Goal: Task Accomplishment & Management: Manage account settings

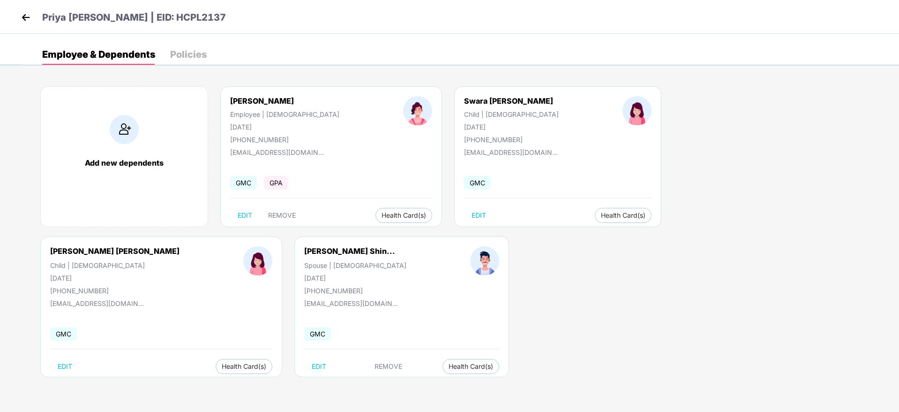
click at [29, 19] on img at bounding box center [26, 17] width 14 height 14
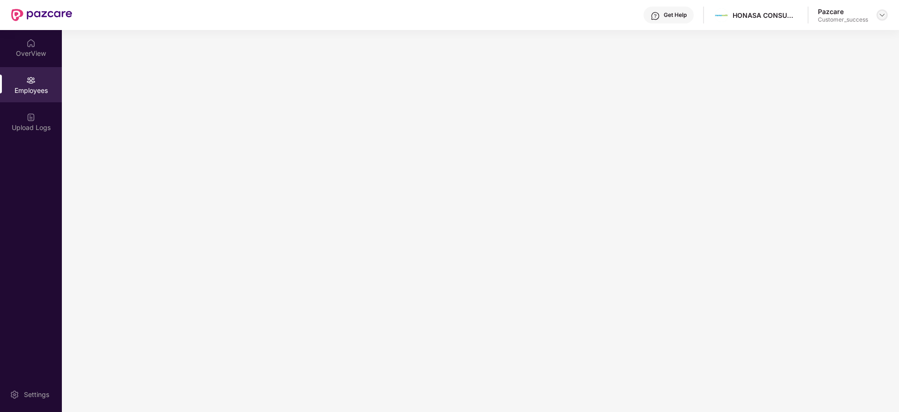
click at [881, 18] on img at bounding box center [883, 15] width 8 height 8
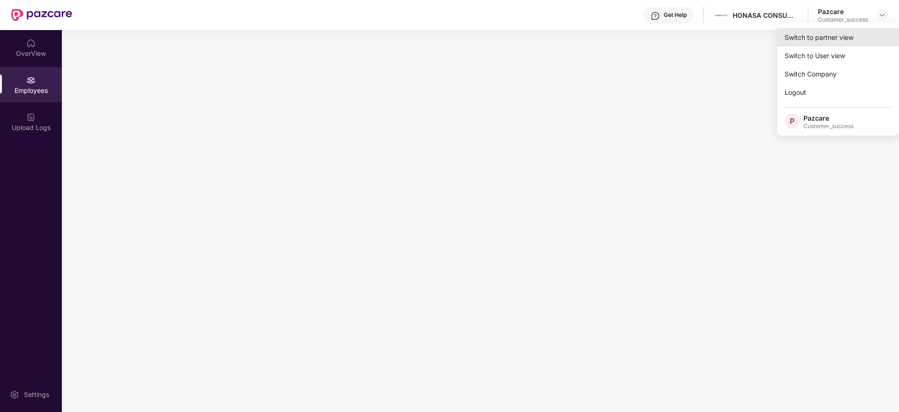
click at [801, 44] on div "Switch to partner view" at bounding box center [838, 37] width 122 height 18
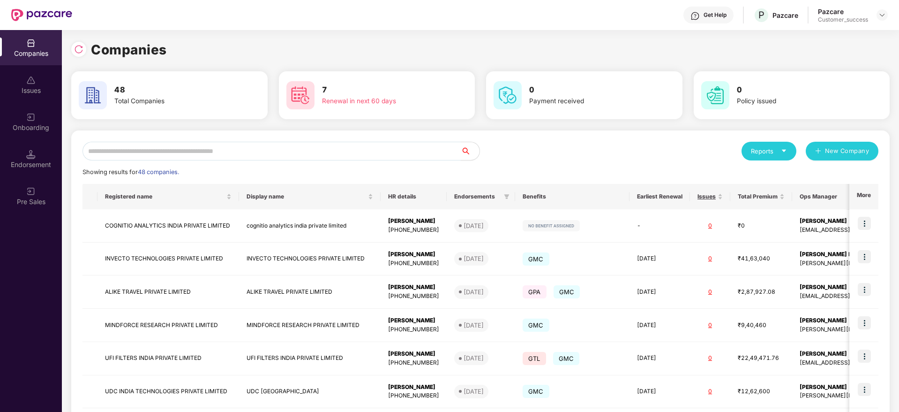
click at [344, 154] on input "text" at bounding box center [272, 151] width 378 height 19
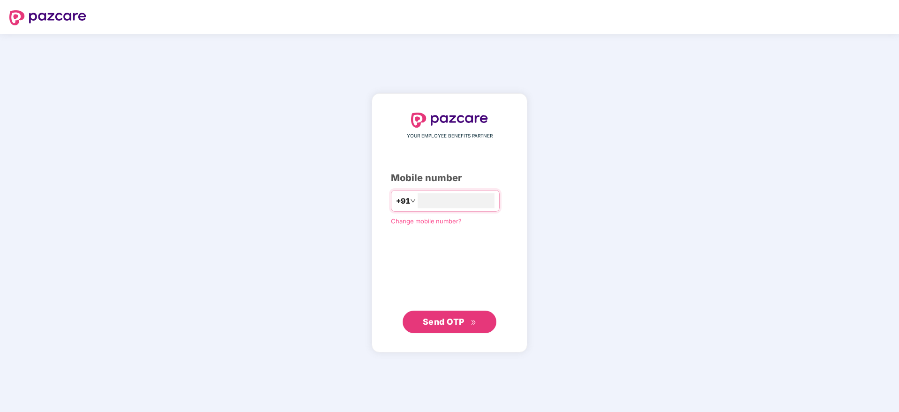
type input "**********"
click at [449, 331] on button "Send OTP" at bounding box center [450, 321] width 94 height 23
click at [418, 200] on input "number" at bounding box center [456, 200] width 77 height 15
type input "**********"
click at [465, 321] on span "Send OTP" at bounding box center [450, 321] width 54 height 13
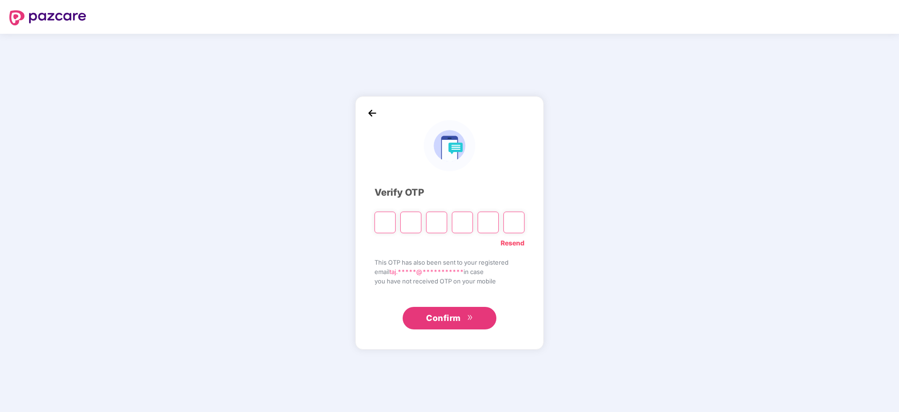
click at [388, 224] on input "Please enter verification code. Digit 1" at bounding box center [385, 222] width 21 height 22
paste input "*"
type input "*"
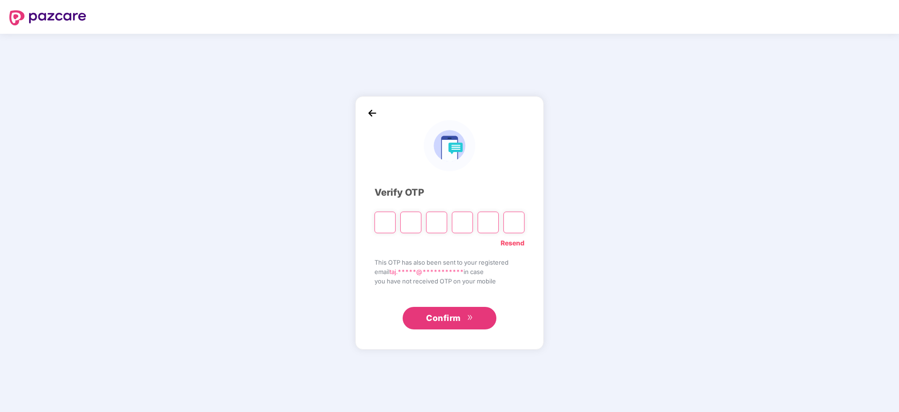
type input "*"
click at [388, 224] on input "*" at bounding box center [385, 222] width 21 height 22
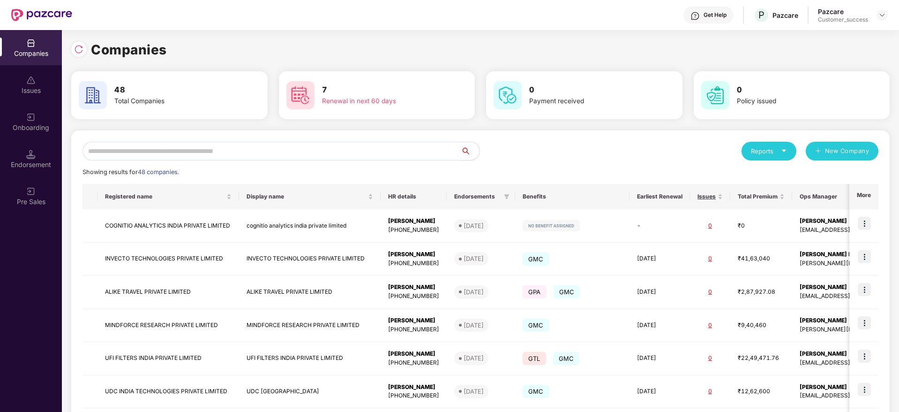
click at [259, 152] on input "text" at bounding box center [272, 151] width 378 height 19
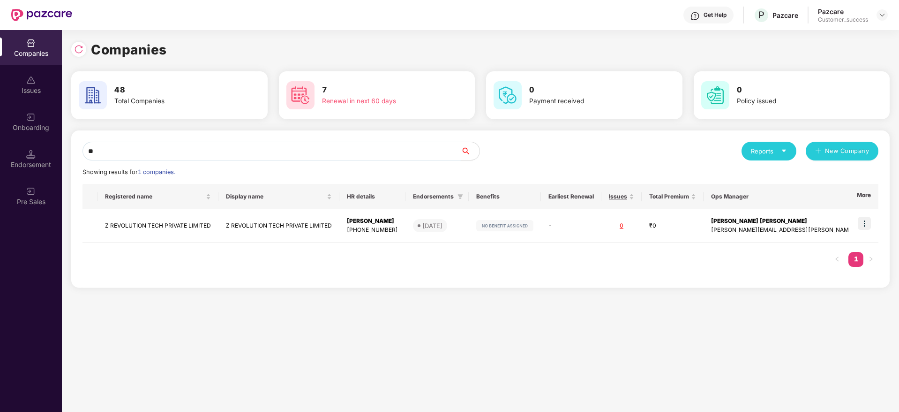
type input "*"
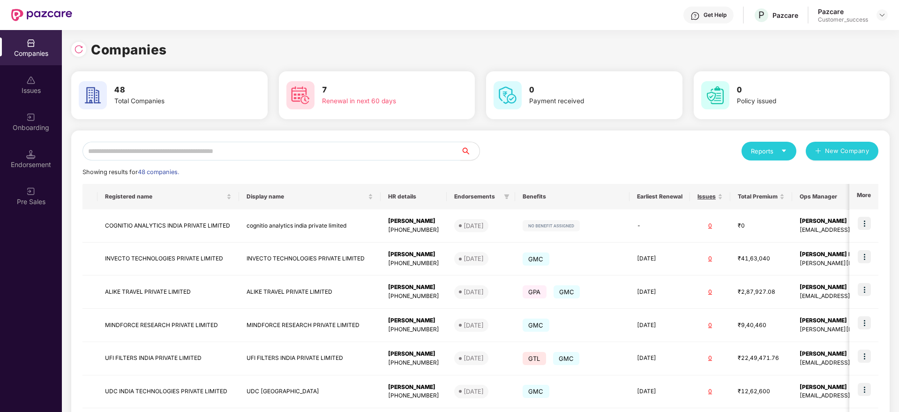
click at [37, 128] on div "Onboarding" at bounding box center [31, 127] width 62 height 9
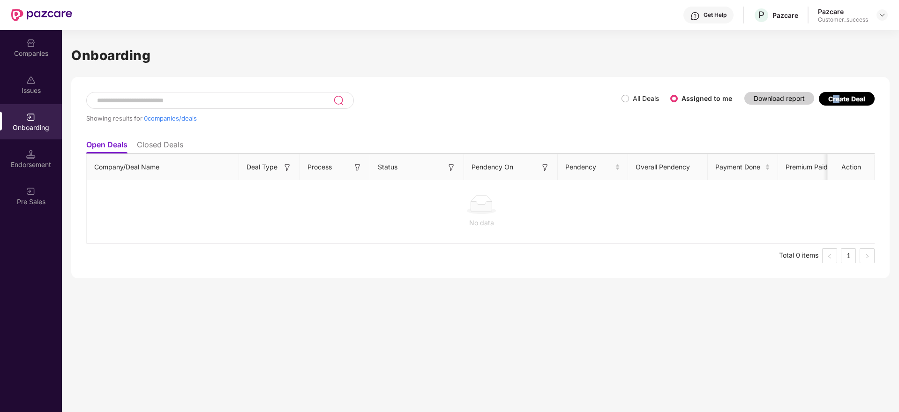
drag, startPoint x: 838, startPoint y: 105, endPoint x: 832, endPoint y: 95, distance: 12.0
click at [832, 95] on div "Create Deal" at bounding box center [847, 101] width 56 height 19
click at [832, 95] on div "Create Deal" at bounding box center [846, 99] width 37 height 8
drag, startPoint x: 832, startPoint y: 95, endPoint x: 682, endPoint y: 100, distance: 150.1
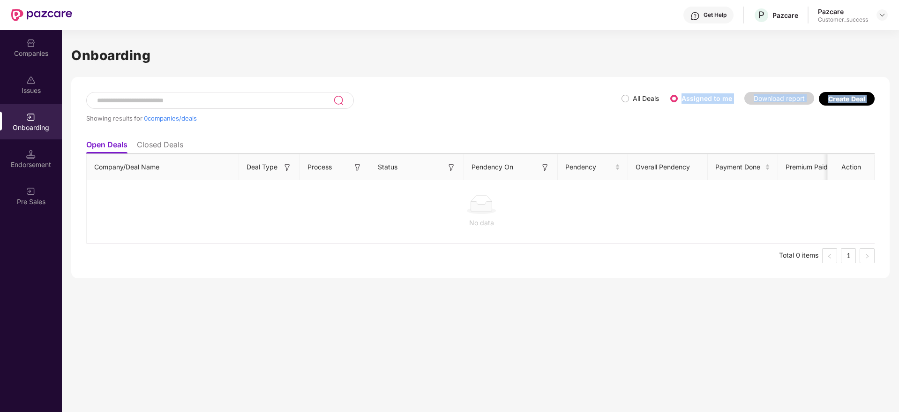
click at [682, 100] on div "All Deals Assigned to me Download report Create Deal" at bounding box center [748, 101] width 253 height 19
click at [682, 100] on label "Assigned to me" at bounding box center [707, 98] width 51 height 8
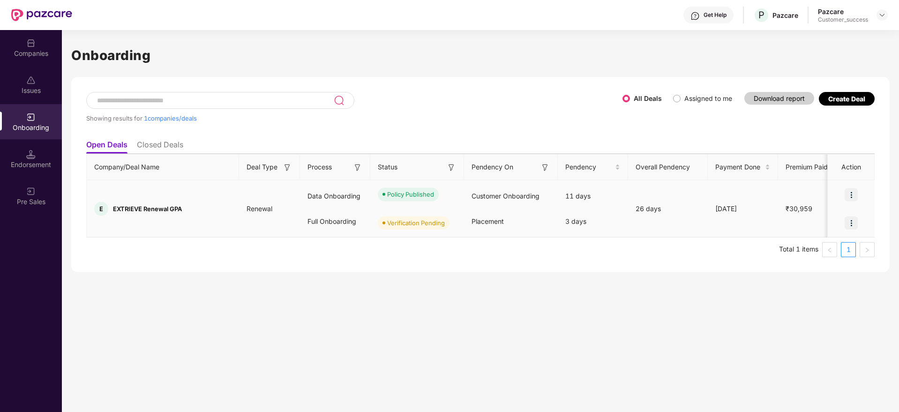
click at [859, 223] on div at bounding box center [851, 223] width 47 height 28
click at [853, 222] on img at bounding box center [851, 222] width 13 height 13
click at [855, 193] on img at bounding box center [851, 194] width 13 height 13
click at [855, 194] on img at bounding box center [851, 194] width 13 height 13
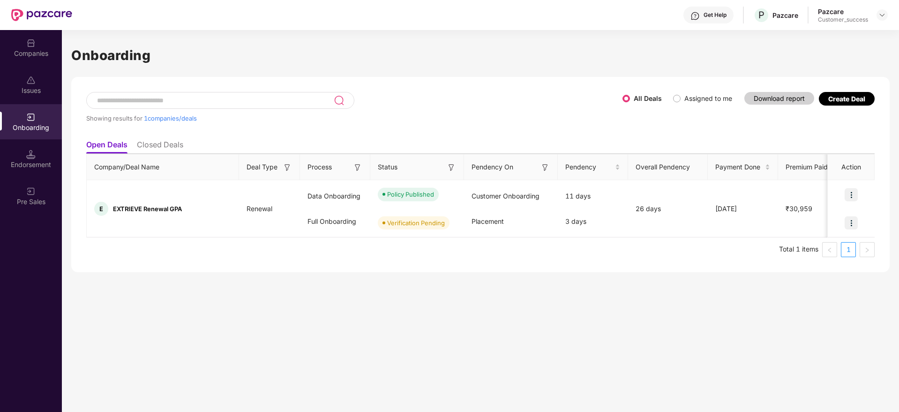
click at [171, 144] on li "Closed Deals" at bounding box center [160, 147] width 46 height 14
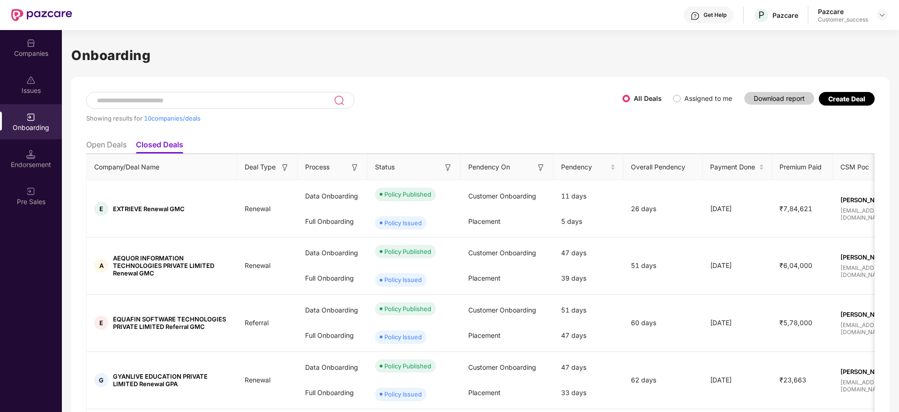
click at [842, 104] on div "Create Deal" at bounding box center [847, 99] width 56 height 14
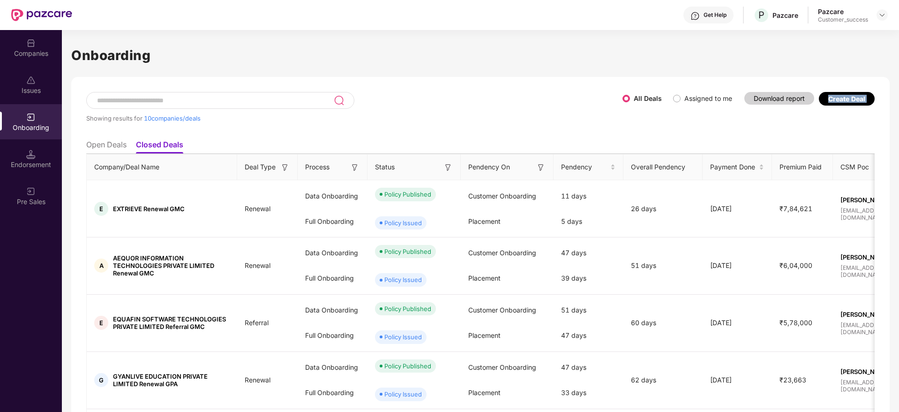
click at [842, 104] on div "Create Deal" at bounding box center [847, 99] width 56 height 14
drag, startPoint x: 842, startPoint y: 104, endPoint x: 705, endPoint y: 105, distance: 136.9
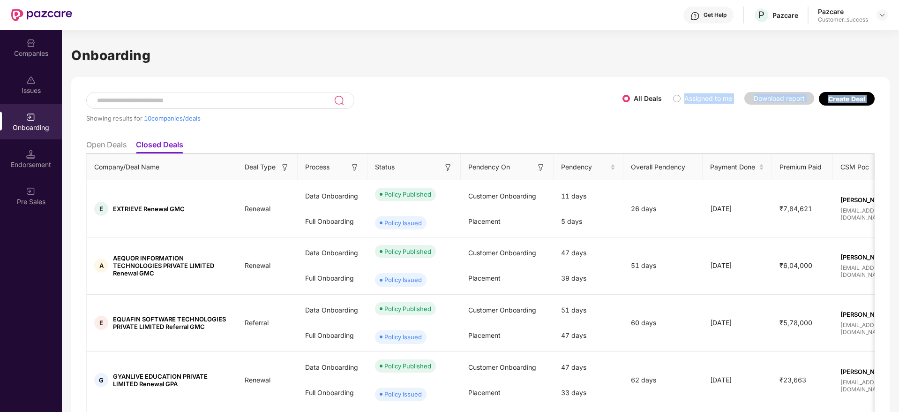
click at [705, 105] on div "All Deals Assigned to me Download report Create Deal" at bounding box center [749, 101] width 252 height 19
click at [678, 102] on label "Assigned to me" at bounding box center [704, 98] width 63 height 10
click at [104, 150] on li "Open Deals" at bounding box center [106, 147] width 40 height 14
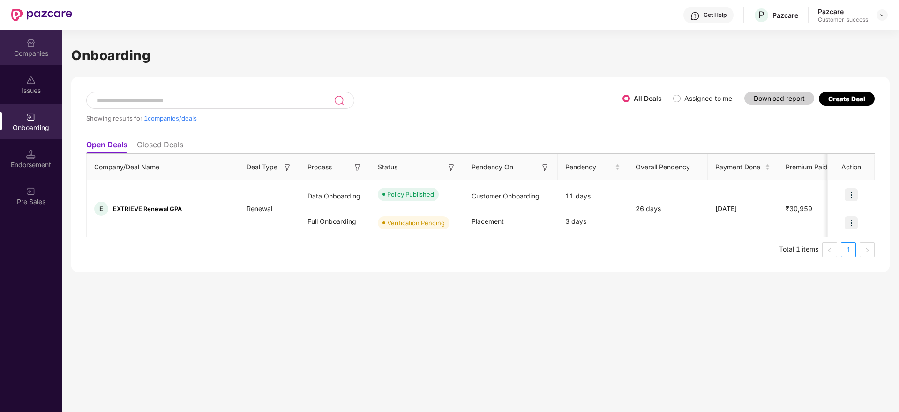
click at [37, 47] on div "Companies" at bounding box center [31, 47] width 62 height 35
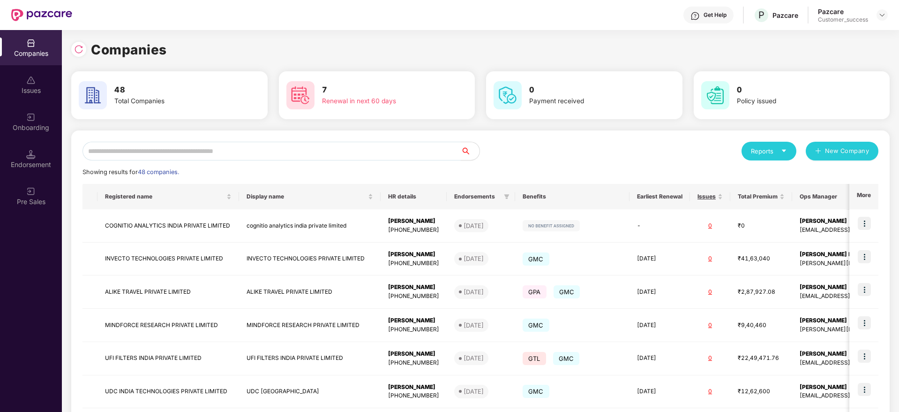
click at [316, 155] on input "text" at bounding box center [272, 151] width 378 height 19
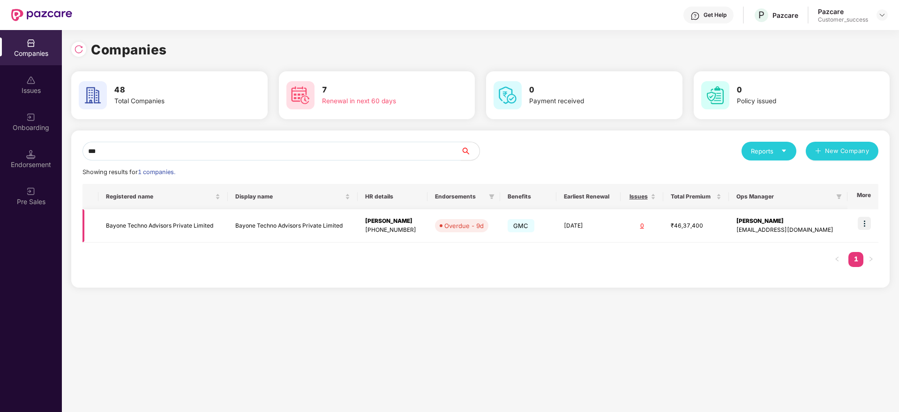
type input "***"
click at [865, 222] on img at bounding box center [864, 223] width 13 height 13
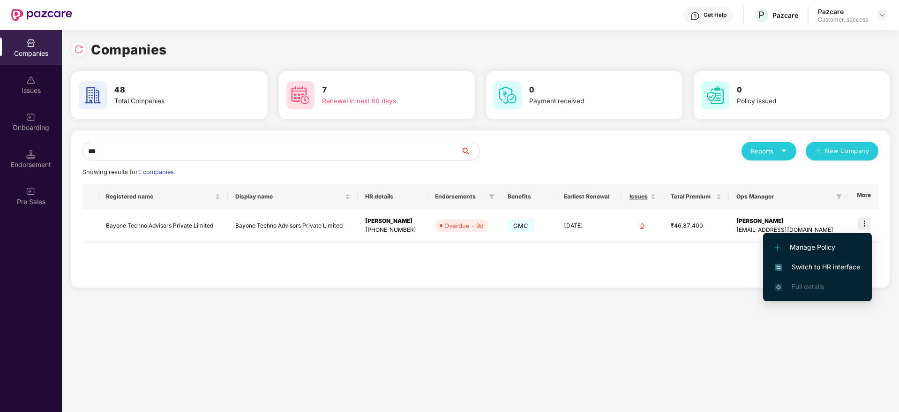
click at [817, 267] on span "Switch to HR interface" at bounding box center [817, 267] width 85 height 10
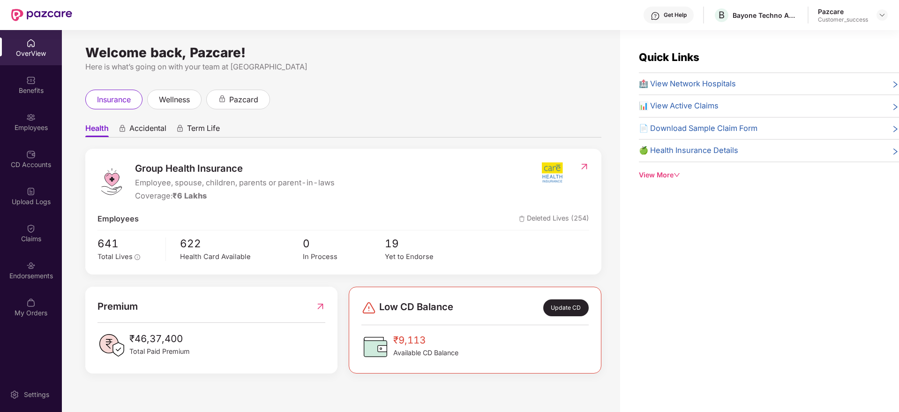
click at [30, 115] on img at bounding box center [30, 117] width 9 height 9
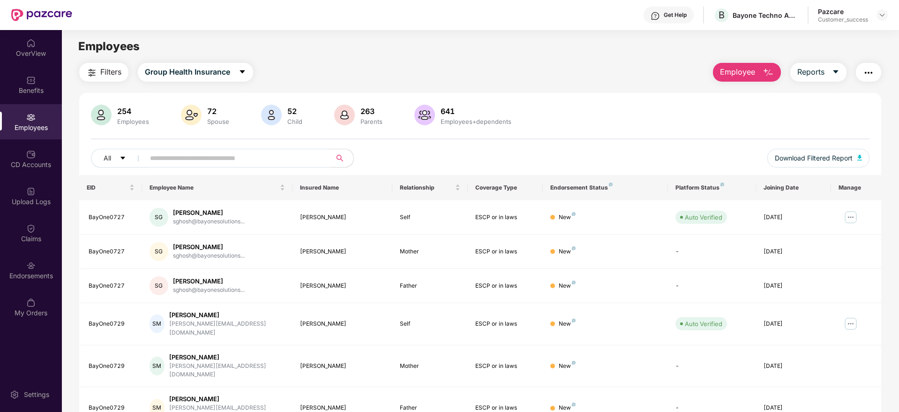
click at [103, 74] on span "Filters" at bounding box center [110, 72] width 21 height 12
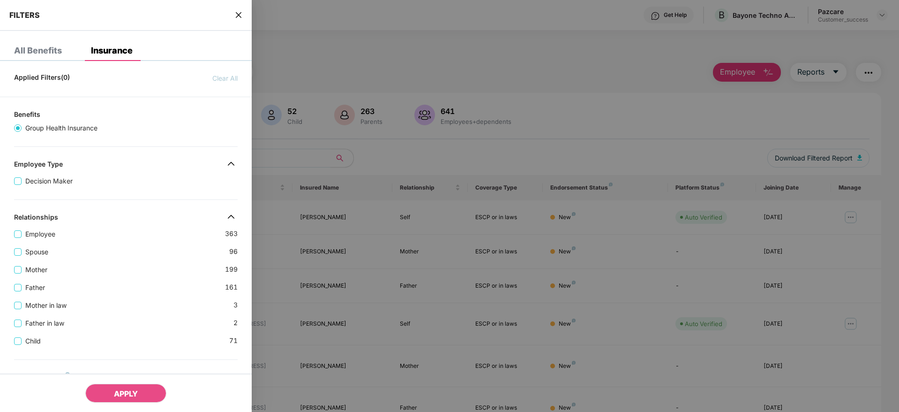
click at [154, 176] on div "Decision Maker" at bounding box center [126, 177] width 224 height 18
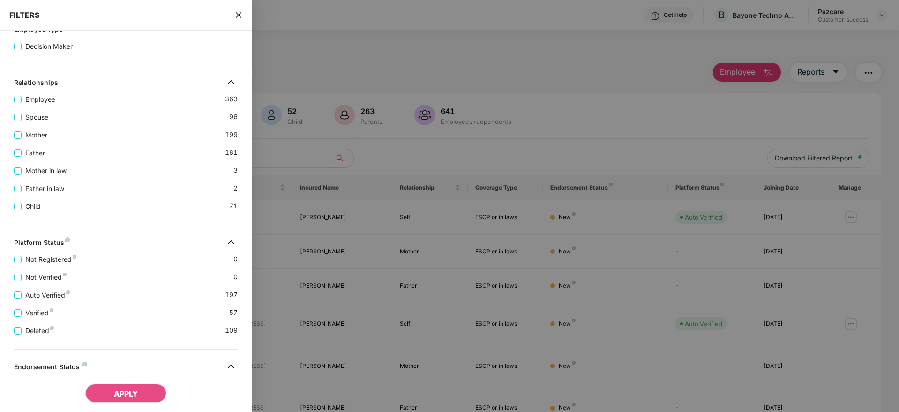
scroll to position [253, 0]
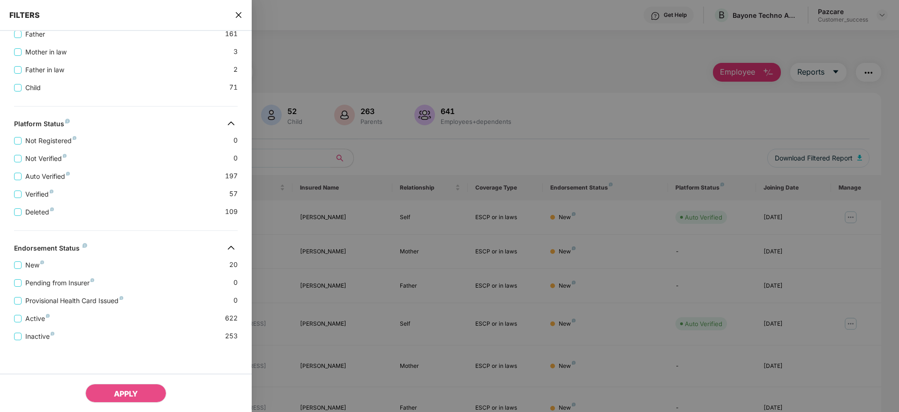
click at [241, 12] on icon "close" at bounding box center [239, 15] width 8 height 8
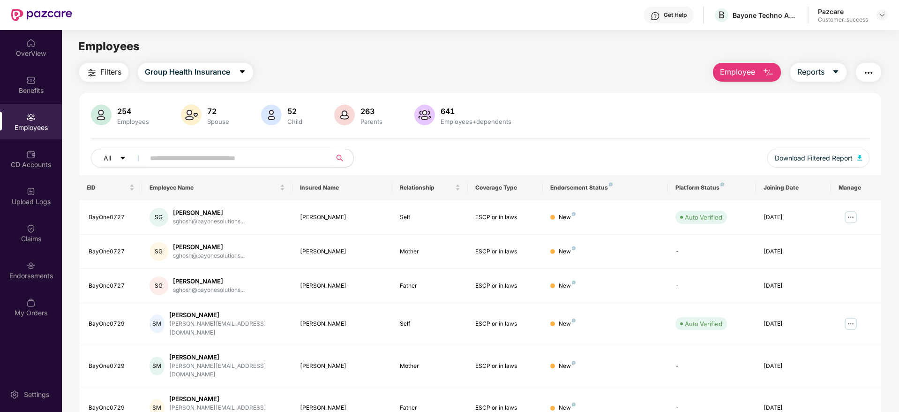
click at [230, 158] on input "text" at bounding box center [234, 158] width 168 height 14
click at [111, 64] on button "Filters" at bounding box center [103, 72] width 49 height 19
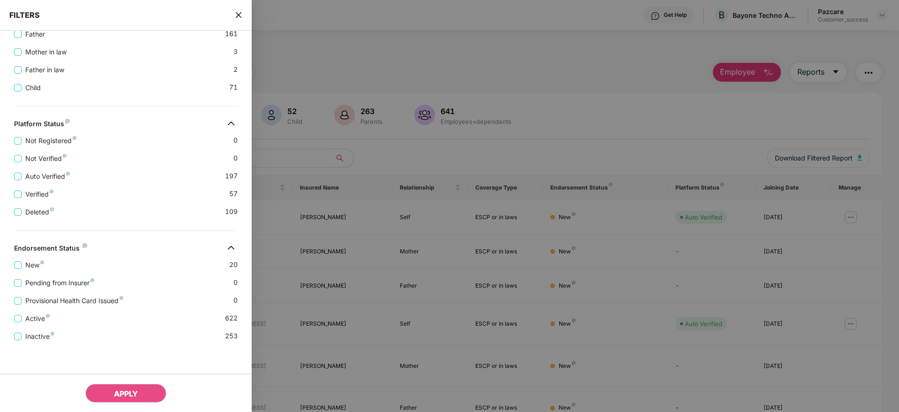
click at [128, 274] on div "Pending from Insurer 0" at bounding box center [126, 279] width 224 height 18
click at [128, 218] on div "Applied Filters(0) Clear All Benefits Group Health Insurance Employee Type Deci…" at bounding box center [126, 113] width 252 height 596
click at [50, 228] on div "Applied Filters(0) Clear All Benefits Group Health Insurance Employee Type Deci…" at bounding box center [126, 113] width 252 height 596
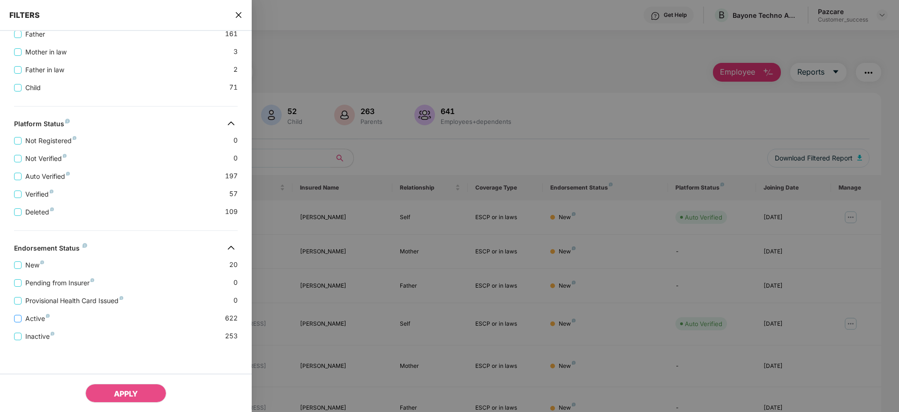
click at [30, 319] on span "Active" at bounding box center [38, 318] width 32 height 10
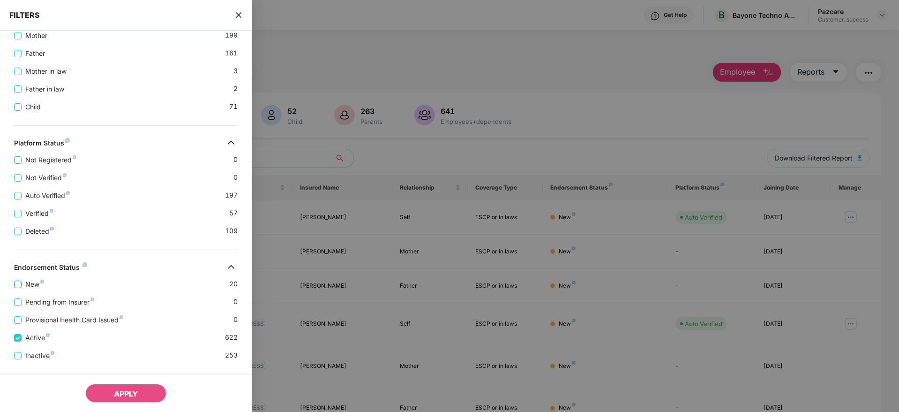
click at [24, 286] on span "New" at bounding box center [35, 284] width 26 height 10
click at [42, 343] on div "Inactive 253" at bounding box center [126, 352] width 224 height 18
click at [127, 392] on span "APPLY" at bounding box center [126, 393] width 24 height 9
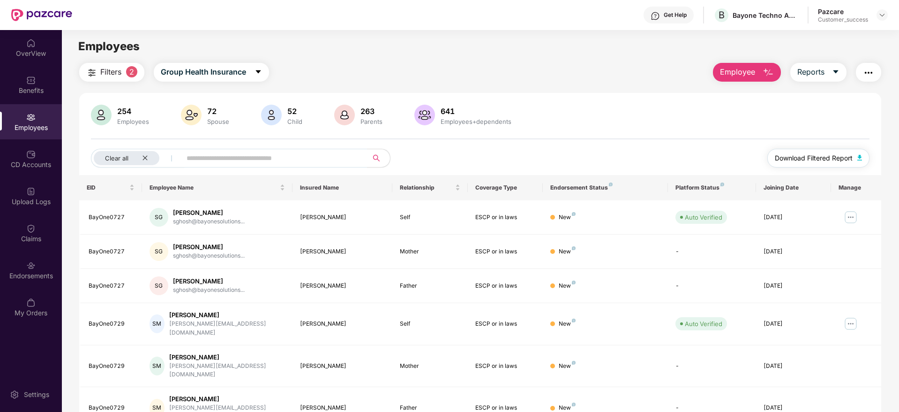
click at [824, 155] on span "Download Filtered Report" at bounding box center [814, 158] width 78 height 10
click at [145, 159] on icon "close" at bounding box center [145, 158] width 6 height 6
click at [184, 154] on input "text" at bounding box center [234, 158] width 168 height 14
click at [107, 75] on span "Filters" at bounding box center [110, 72] width 21 height 12
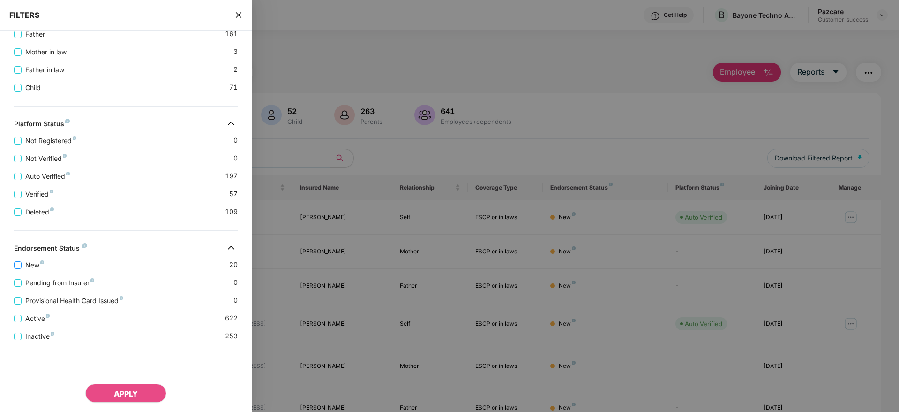
click at [38, 267] on span "New" at bounding box center [35, 265] width 26 height 10
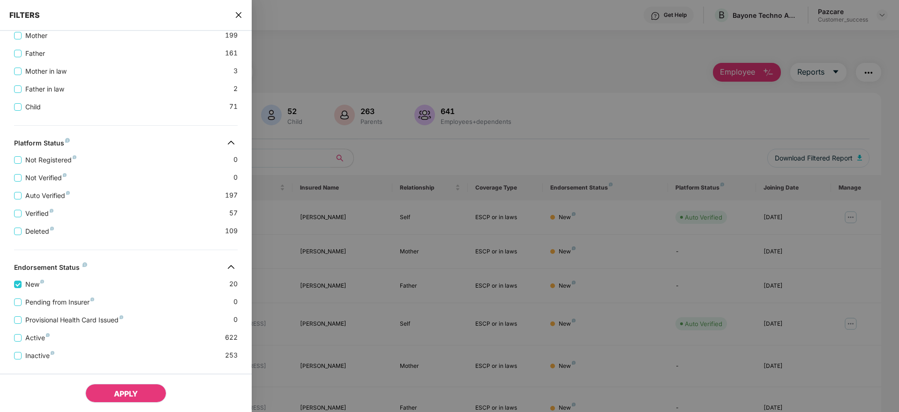
click at [114, 390] on span "APPLY" at bounding box center [126, 393] width 24 height 9
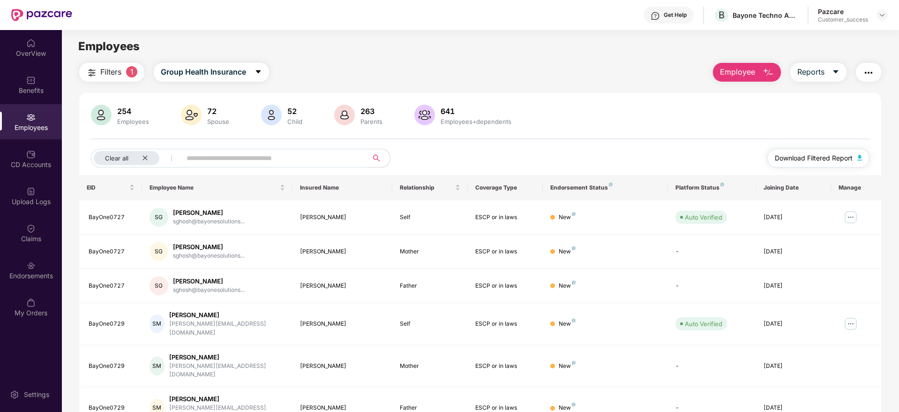
click at [827, 161] on span "Download Filtered Report" at bounding box center [814, 158] width 78 height 10
click at [146, 155] on icon "close" at bounding box center [145, 158] width 6 height 6
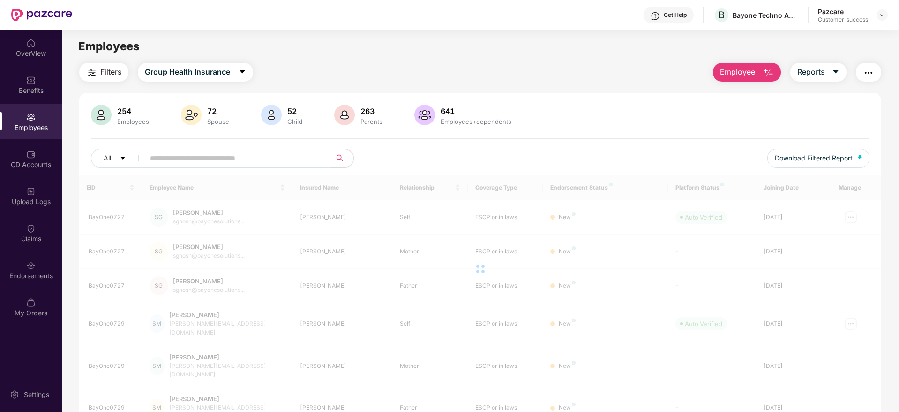
click at [198, 158] on input "text" at bounding box center [234, 158] width 168 height 14
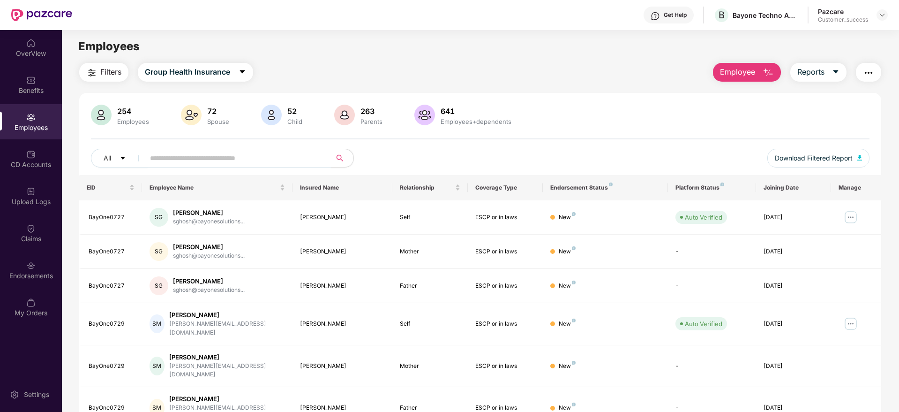
paste input "**********"
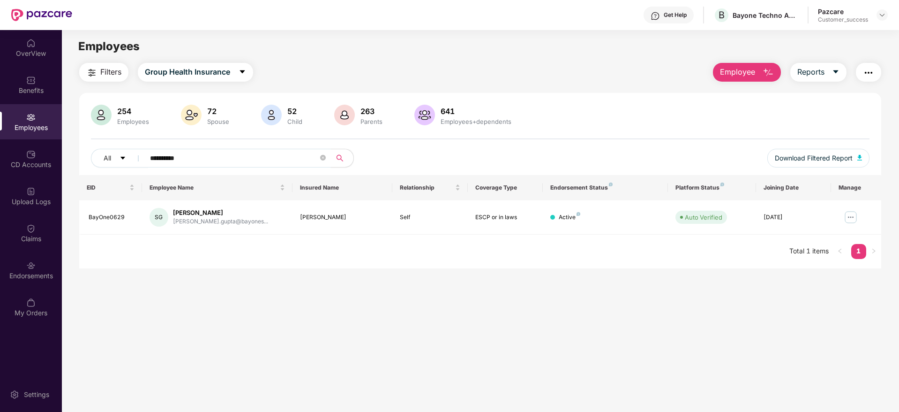
type input "**********"
click at [851, 215] on img at bounding box center [850, 217] width 15 height 15
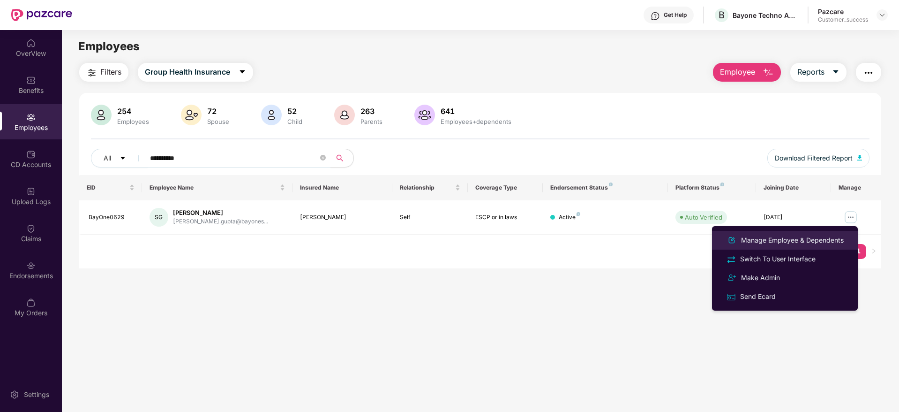
click at [779, 239] on div "Manage Employee & Dependents" at bounding box center [792, 240] width 106 height 10
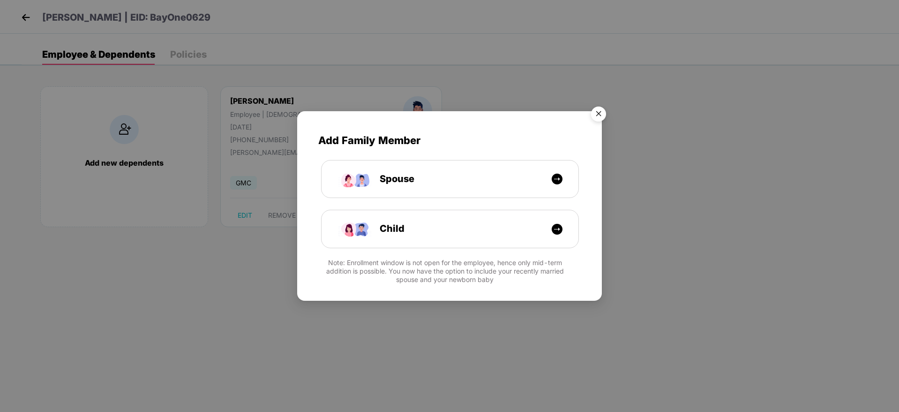
click at [596, 110] on img "Close" at bounding box center [599, 115] width 26 height 26
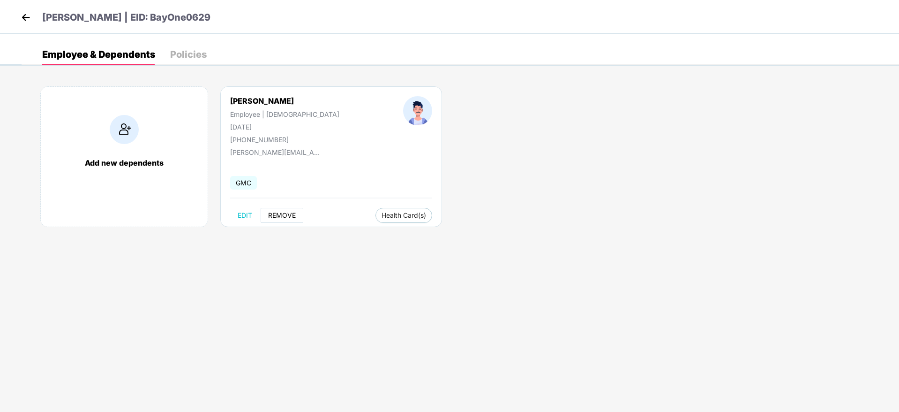
click at [279, 219] on button "REMOVE" at bounding box center [282, 215] width 43 height 15
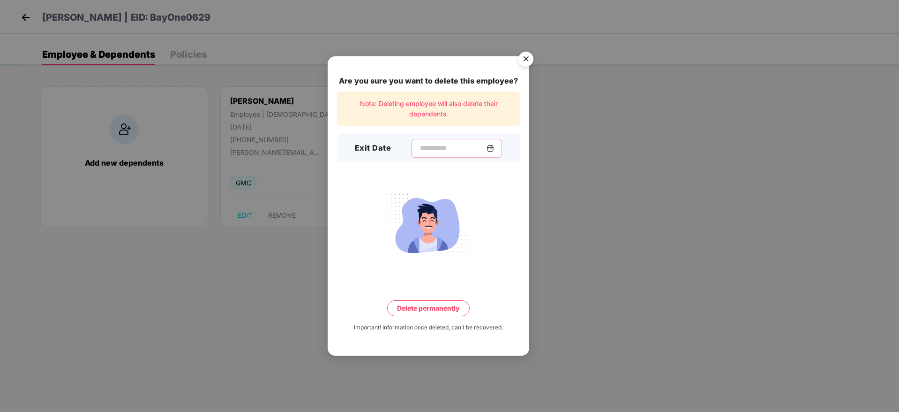
click at [425, 148] on input at bounding box center [453, 148] width 68 height 10
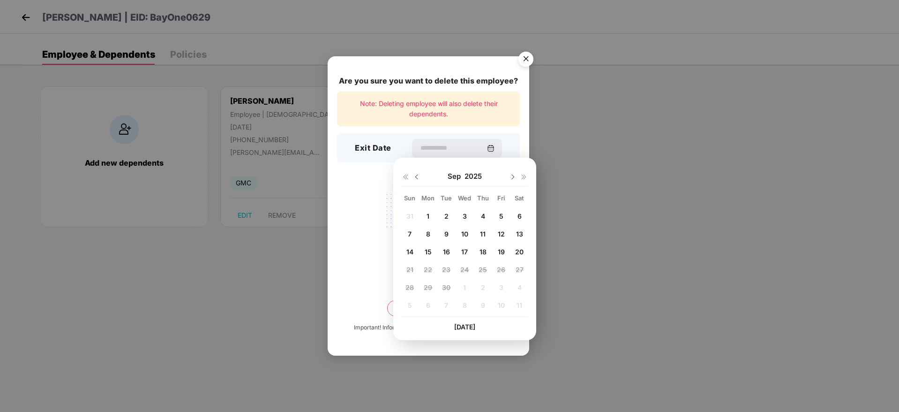
click at [418, 178] on img at bounding box center [417, 177] width 8 height 8
click at [411, 304] on span "31" at bounding box center [410, 305] width 7 height 8
type input "**********"
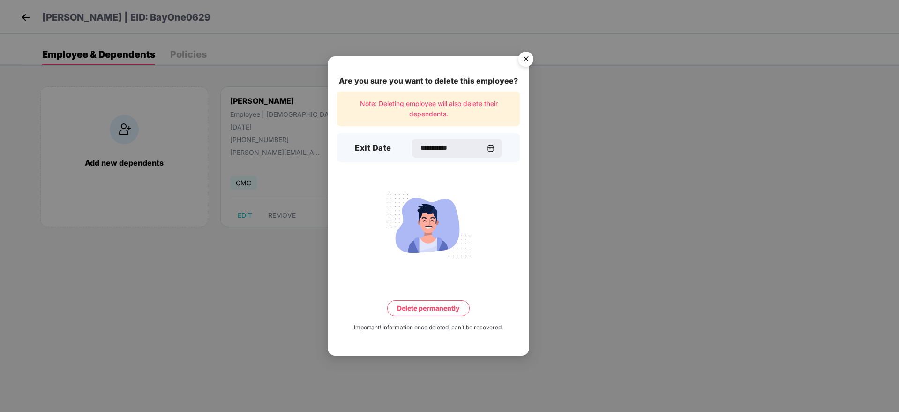
click at [436, 311] on button "Delete permanently" at bounding box center [428, 308] width 83 height 16
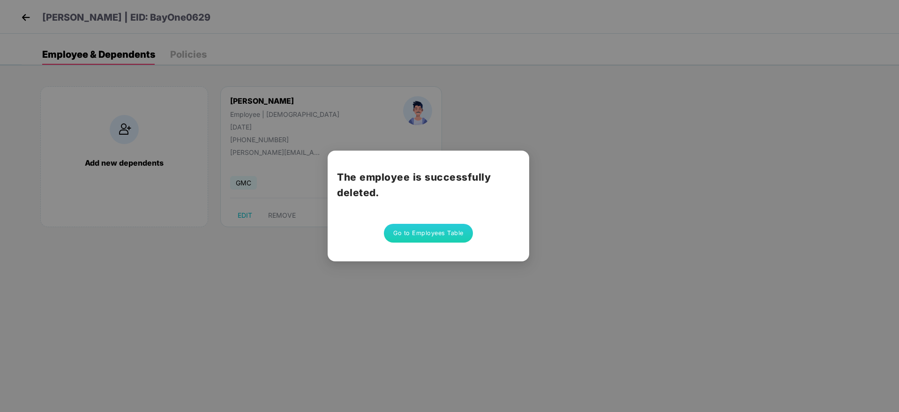
click at [444, 237] on button "Go to Employees Table" at bounding box center [428, 233] width 89 height 19
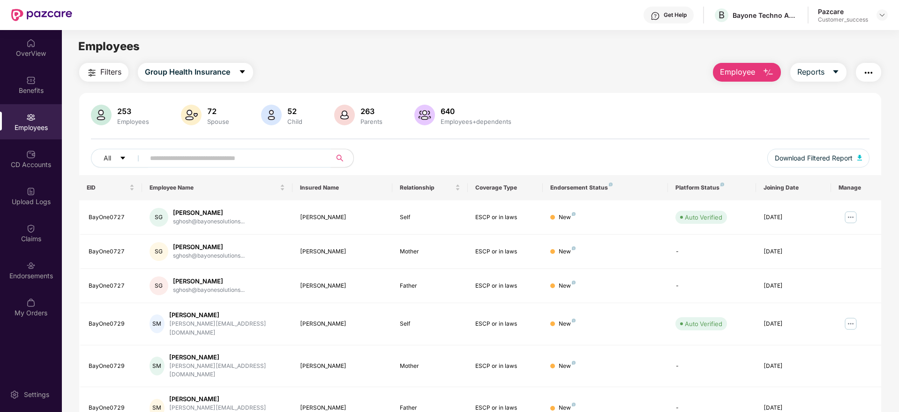
click at [214, 153] on input "text" at bounding box center [234, 158] width 168 height 14
paste input "**********"
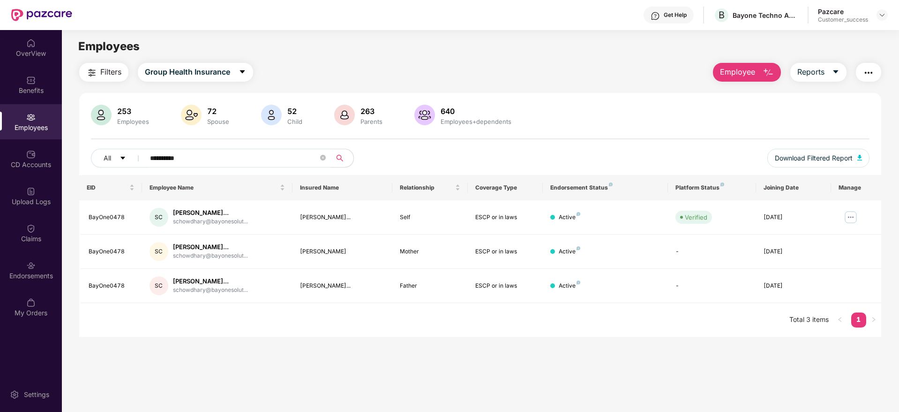
type input "**********"
click at [846, 215] on img at bounding box center [850, 217] width 15 height 15
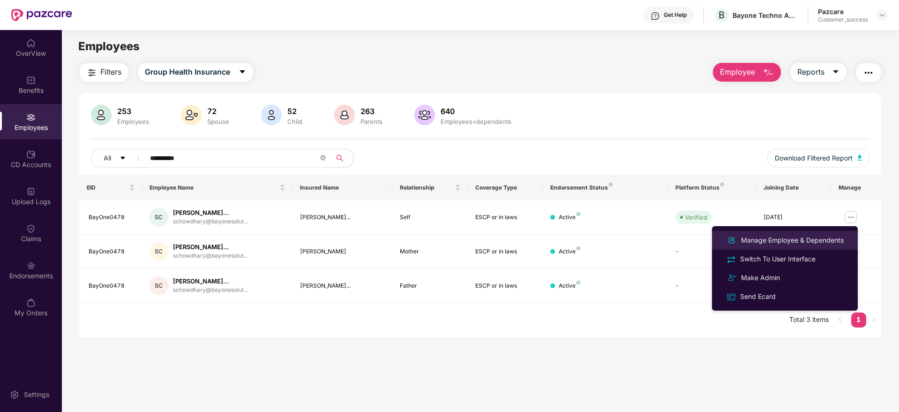
click at [773, 239] on div "Manage Employee & Dependents" at bounding box center [792, 240] width 106 height 10
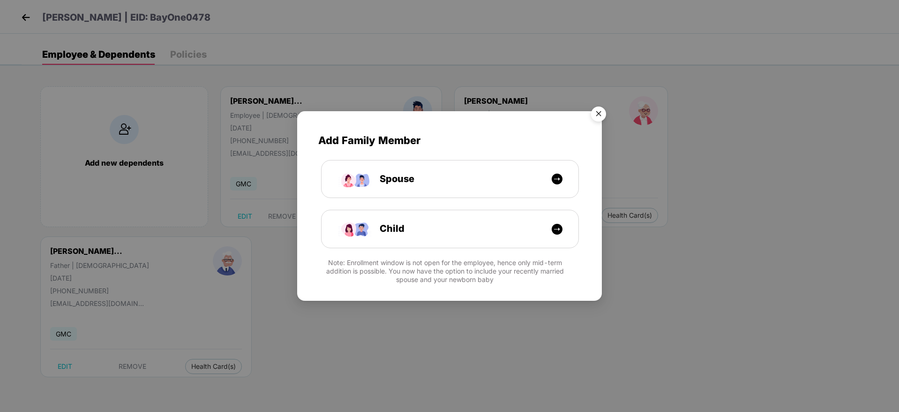
click at [601, 116] on img "Close" at bounding box center [599, 115] width 26 height 26
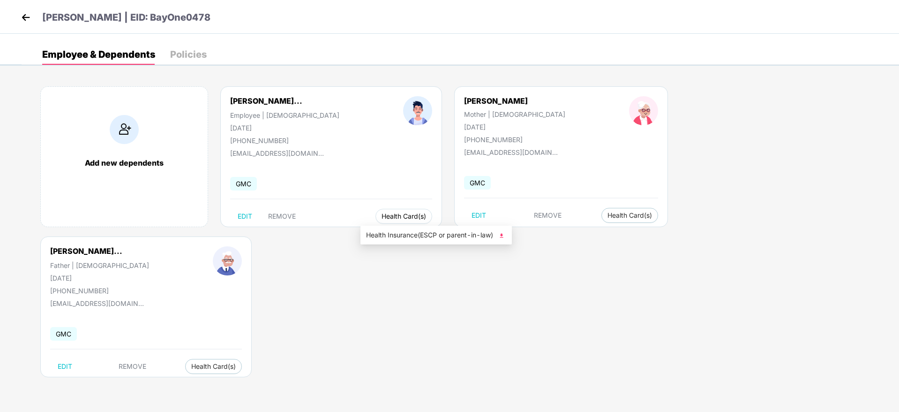
click at [387, 216] on span "Health Card(s)" at bounding box center [404, 216] width 45 height 5
click at [277, 218] on span "REMOVE" at bounding box center [282, 216] width 28 height 8
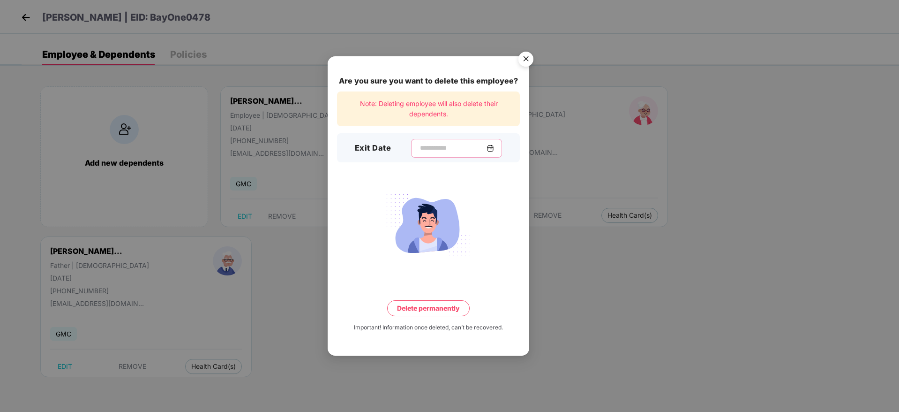
click at [462, 150] on input at bounding box center [453, 148] width 68 height 10
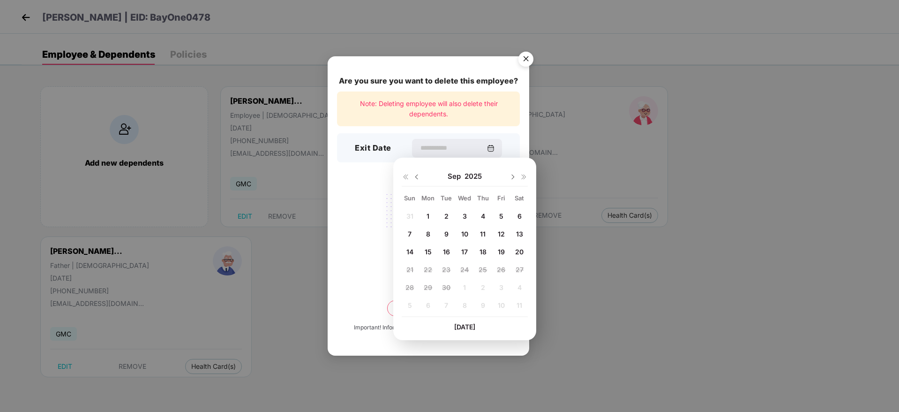
click at [417, 177] on img at bounding box center [417, 177] width 8 height 8
click at [502, 289] on span "29" at bounding box center [501, 287] width 8 height 8
type input "**********"
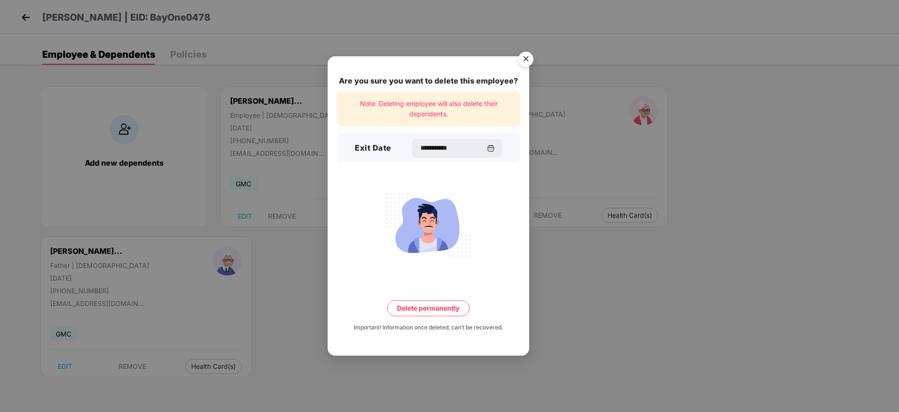
click at [433, 307] on button "Delete permanently" at bounding box center [428, 308] width 83 height 16
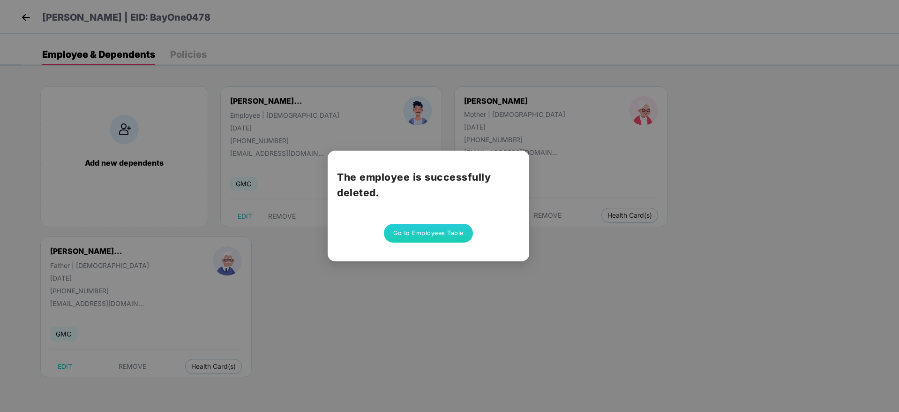
click at [412, 237] on button "Go to Employees Table" at bounding box center [428, 233] width 89 height 19
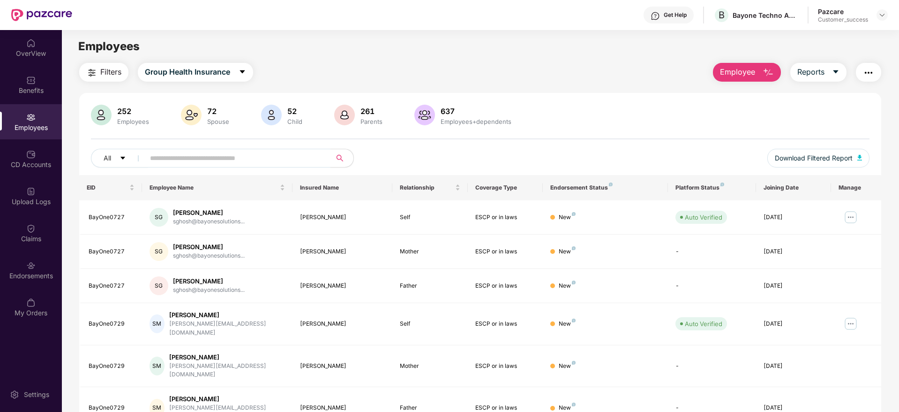
click at [96, 70] on img "button" at bounding box center [91, 72] width 11 height 11
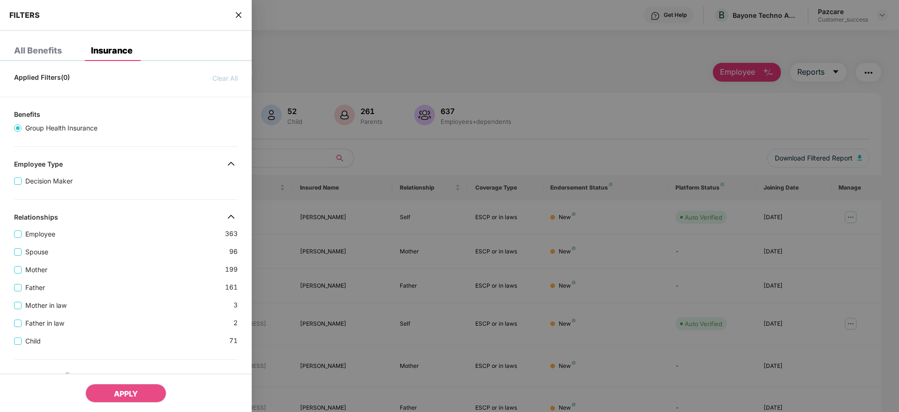
click at [140, 269] on div "Mother 199" at bounding box center [126, 266] width 224 height 18
click at [239, 15] on icon "close" at bounding box center [239, 15] width 8 height 8
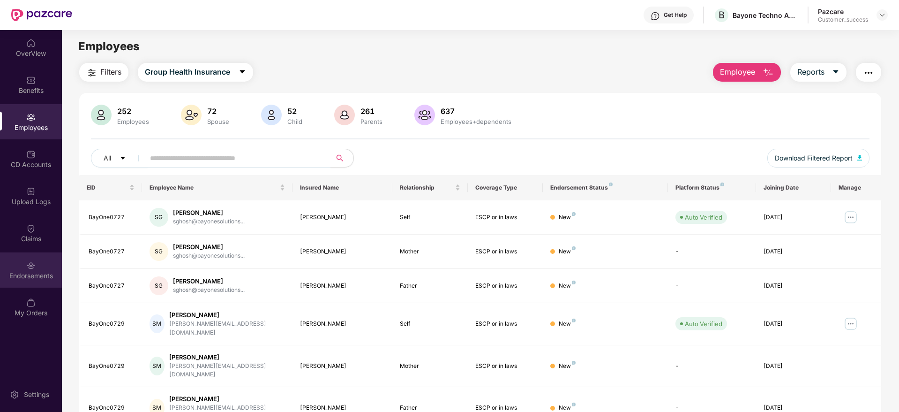
click at [33, 283] on div "Endorsements" at bounding box center [31, 269] width 62 height 35
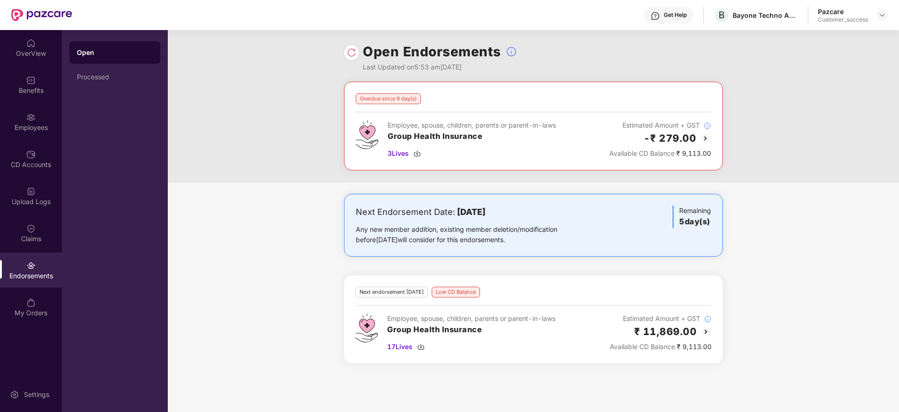
click at [352, 44] on div "Open Endorsements Last Updated on 5:53 am[DATE]" at bounding box center [533, 56] width 379 height 52
click at [351, 49] on img at bounding box center [351, 52] width 9 height 9
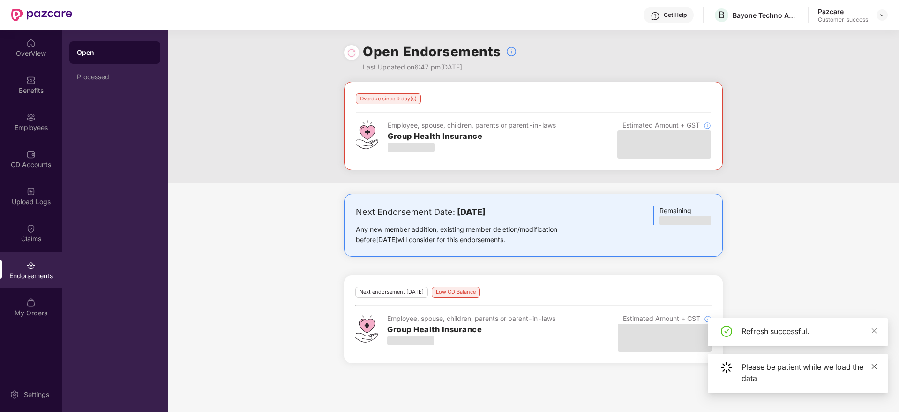
click at [874, 367] on icon "close" at bounding box center [874, 366] width 7 height 7
click at [874, 377] on icon "close" at bounding box center [874, 377] width 5 height 5
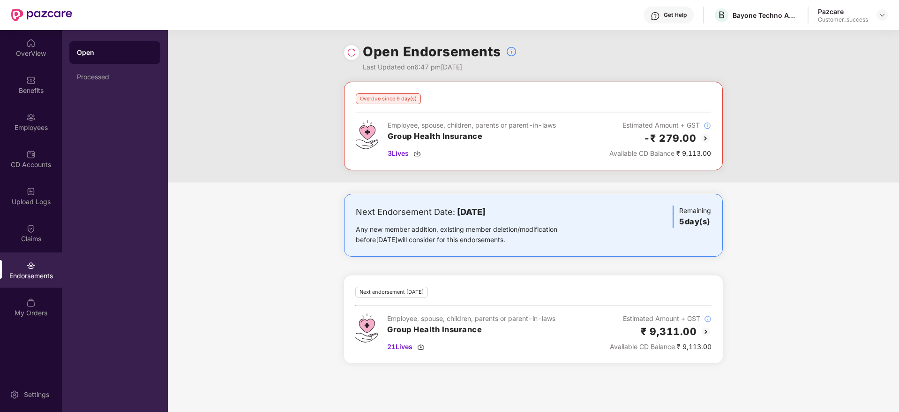
click at [349, 48] on img at bounding box center [351, 52] width 9 height 9
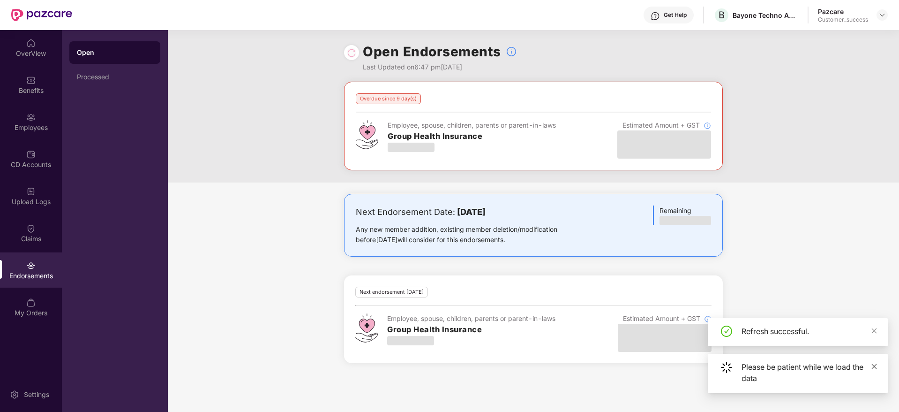
click at [877, 367] on icon "close" at bounding box center [874, 366] width 7 height 7
click at [873, 377] on icon "close" at bounding box center [874, 377] width 7 height 7
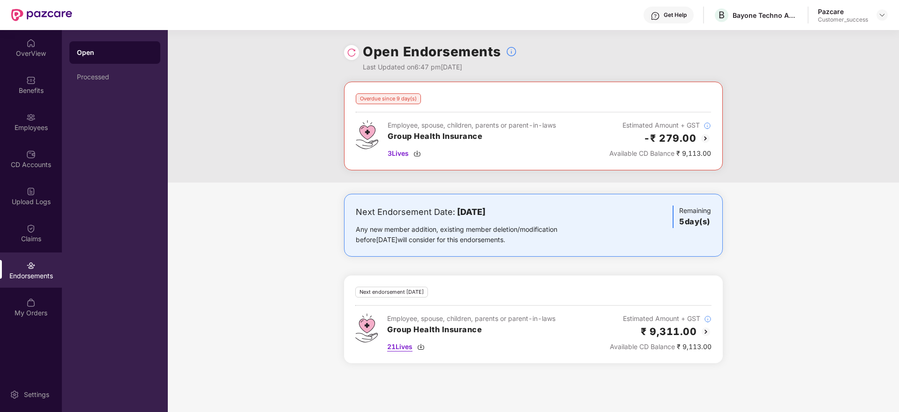
click at [423, 346] on img at bounding box center [421, 347] width 8 height 8
click at [419, 153] on img at bounding box center [418, 154] width 8 height 8
